Goal: Navigation & Orientation: Find specific page/section

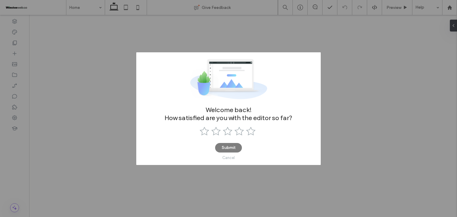
click at [230, 159] on div "Cancel" at bounding box center [228, 158] width 12 height 4
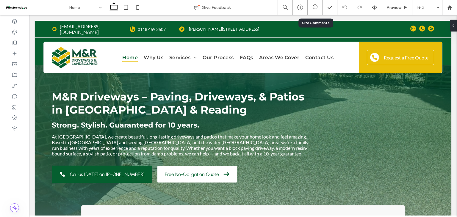
click at [312, 9] on div at bounding box center [315, 7] width 15 height 6
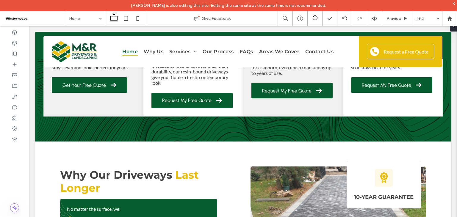
scroll to position [744, 0]
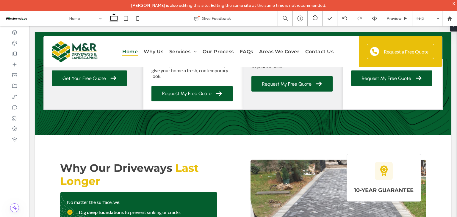
click at [316, 17] on icon at bounding box center [315, 17] width 5 height 5
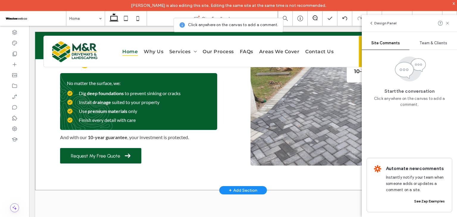
scroll to position [982, 0]
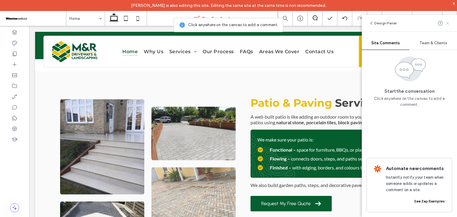
click at [448, 25] on span at bounding box center [447, 23] width 5 height 7
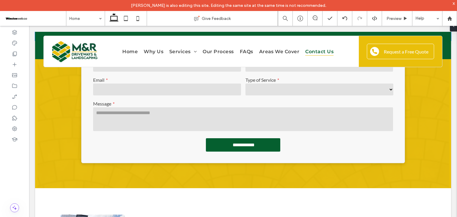
scroll to position [0, 0]
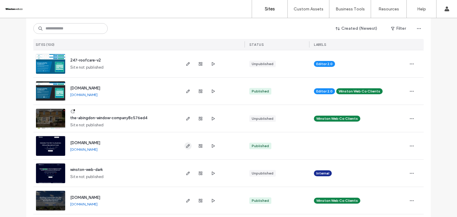
scroll to position [149, 0]
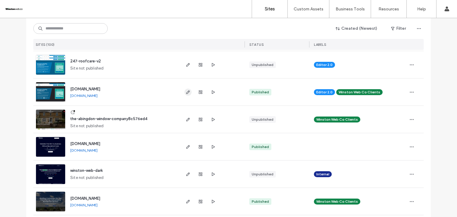
click at [188, 90] on icon "button" at bounding box center [188, 92] width 5 height 5
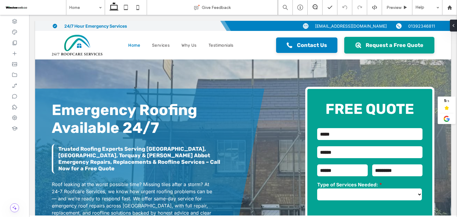
click at [311, 7] on span at bounding box center [315, 6] width 15 height 5
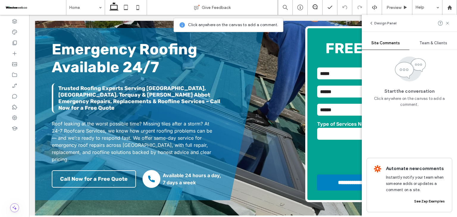
scroll to position [60, 0]
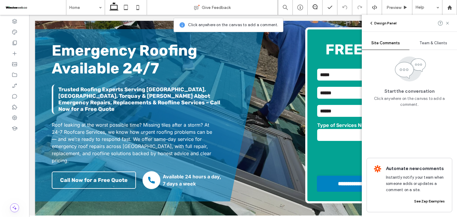
click at [386, 22] on button "Design Panel" at bounding box center [383, 23] width 28 height 7
